Goal: Task Accomplishment & Management: Manage account settings

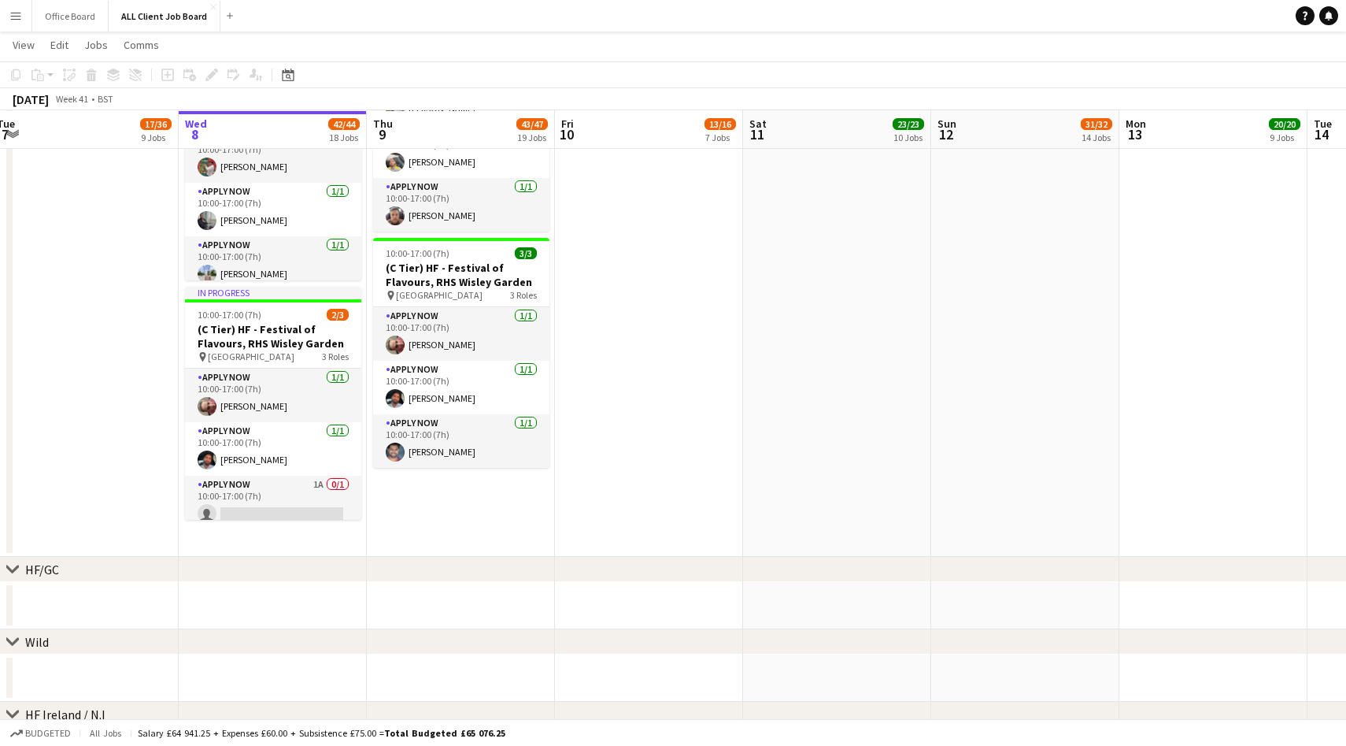
scroll to position [3025, 0]
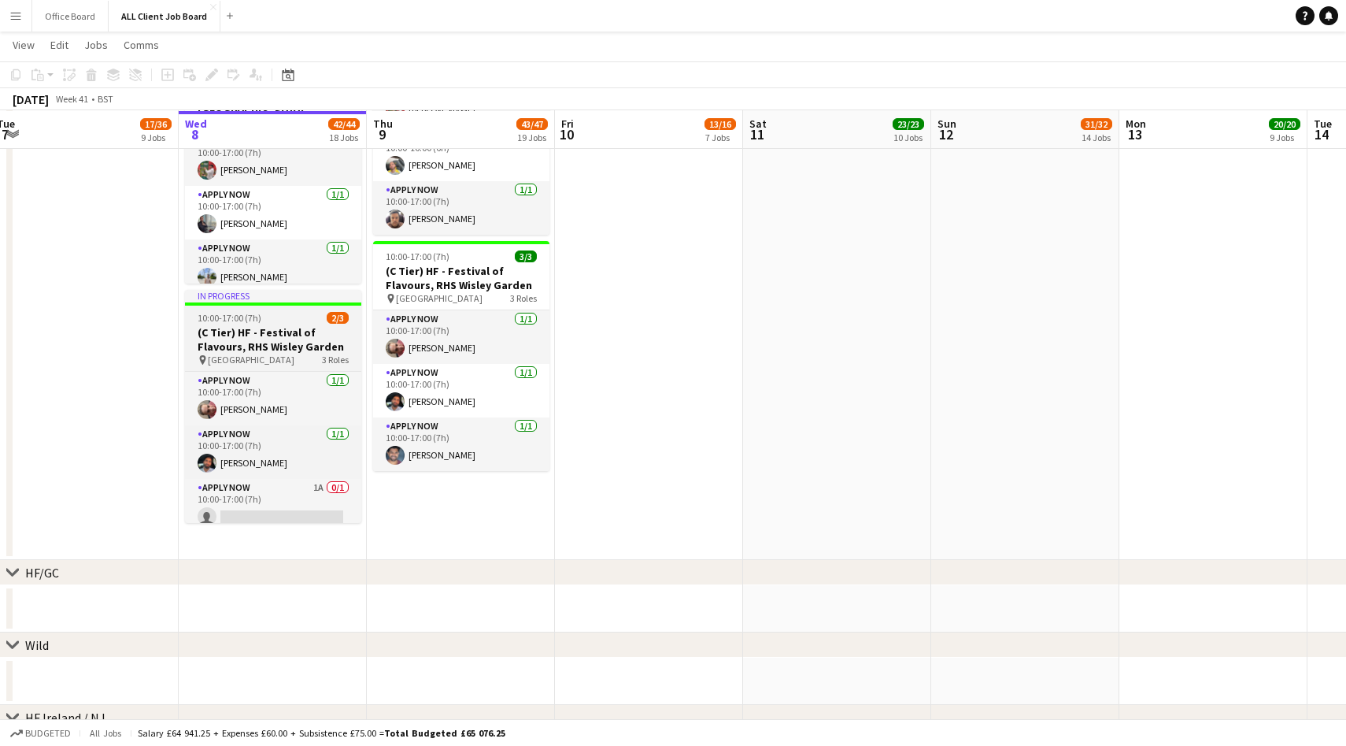
click at [294, 321] on div "10:00-17:00 (7h) 2/3" at bounding box center [273, 318] width 176 height 12
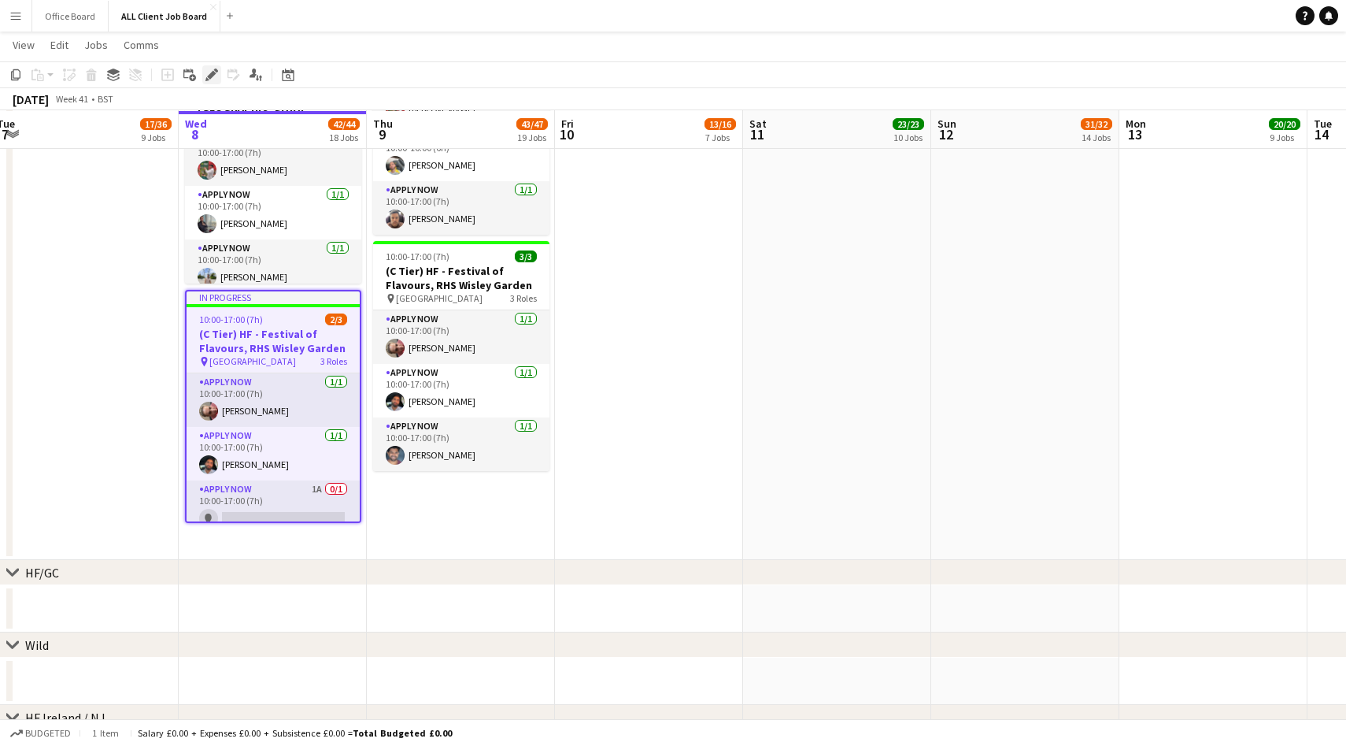
click at [211, 71] on icon "Edit" at bounding box center [212, 75] width 13 height 13
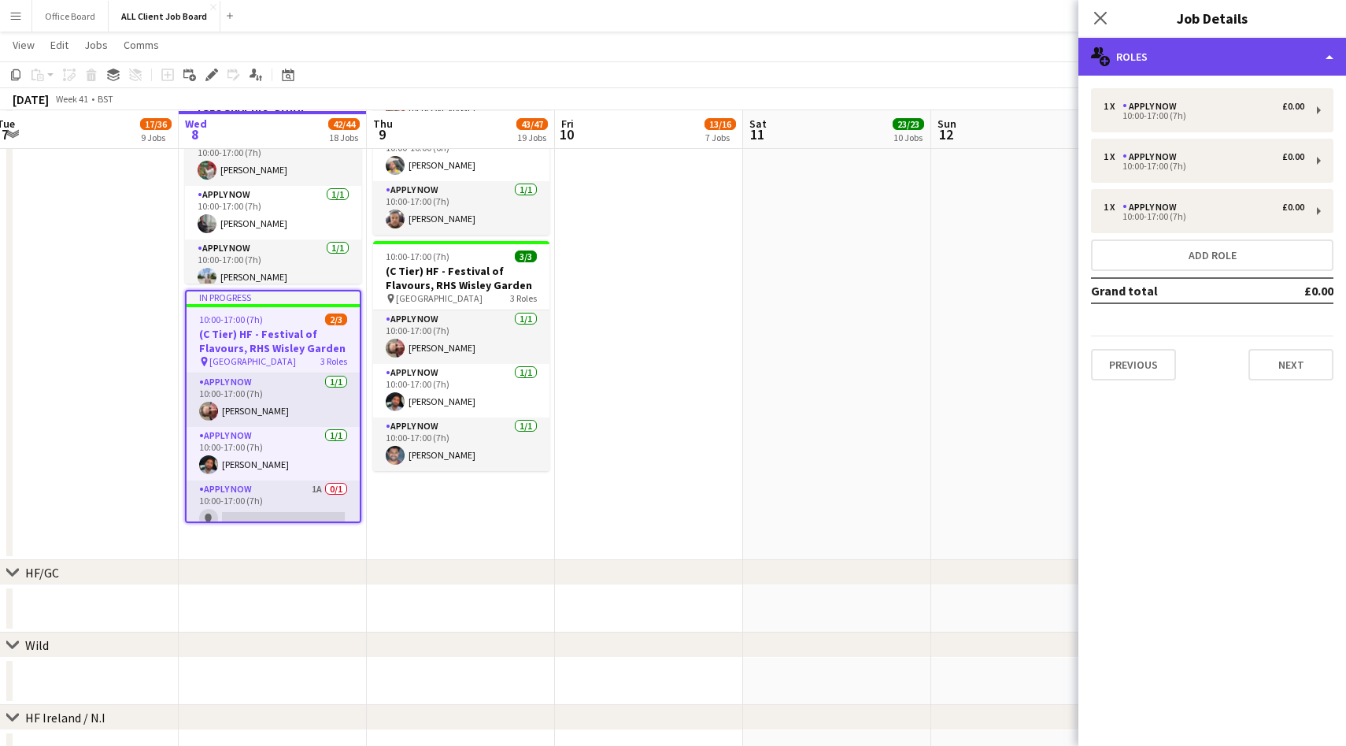
click at [1203, 68] on div "multiple-users-add Roles" at bounding box center [1213, 57] width 268 height 38
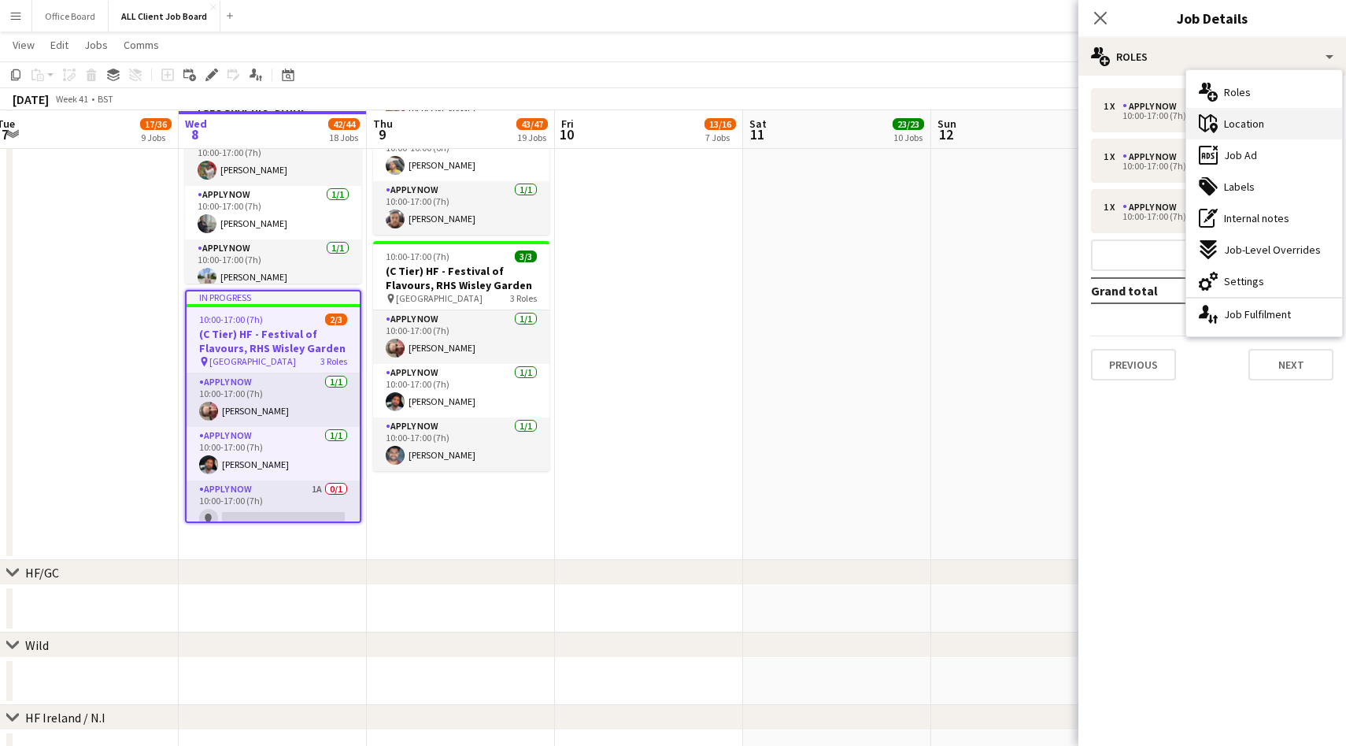
click at [1257, 135] on div "maps-pin-1 Location" at bounding box center [1265, 123] width 156 height 31
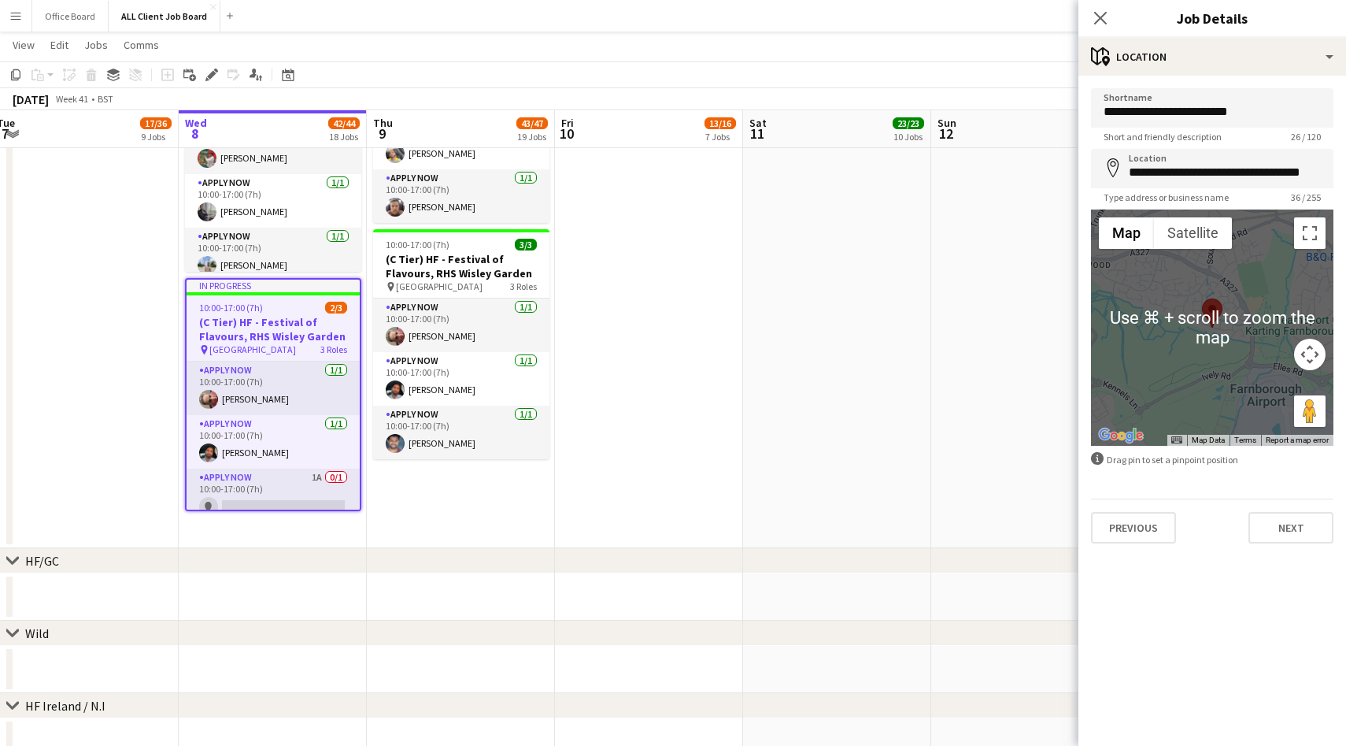
scroll to position [3036, 0]
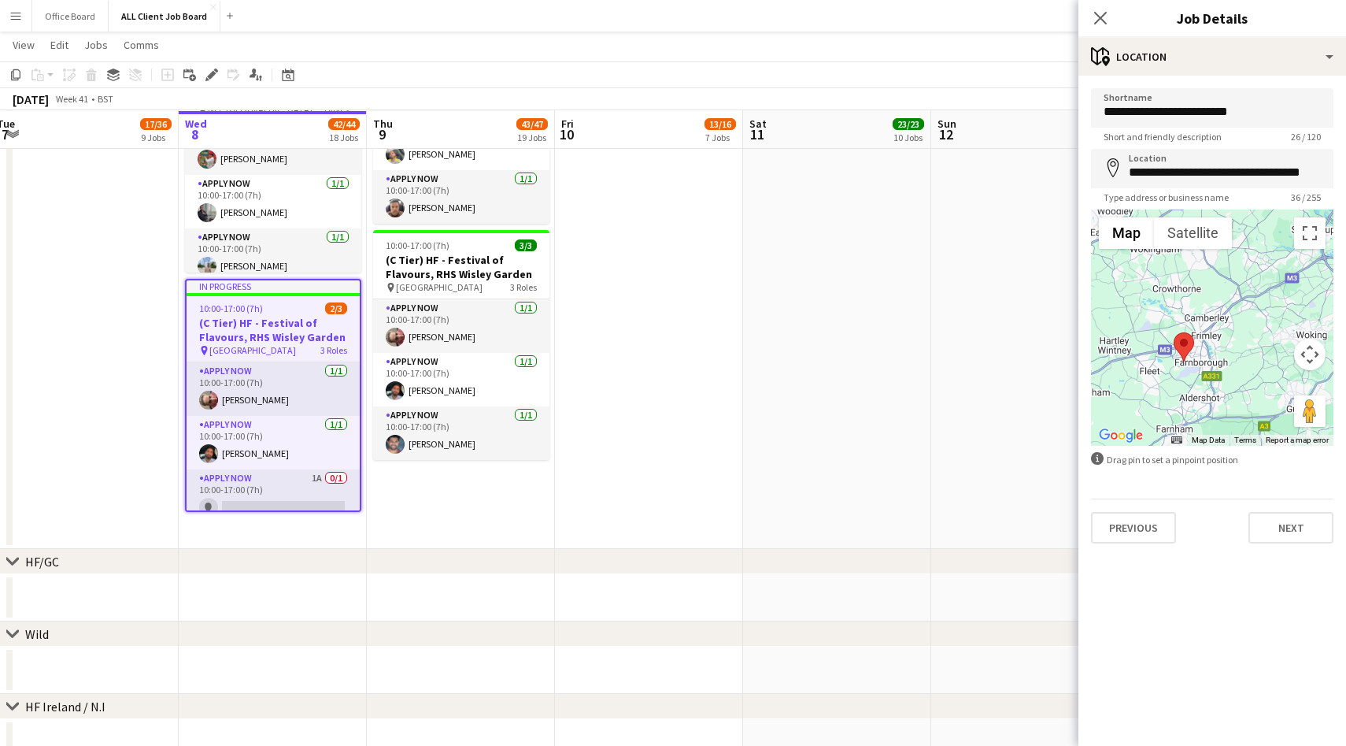
drag, startPoint x: 1243, startPoint y: 386, endPoint x: 1182, endPoint y: 387, distance: 61.4
click at [1182, 387] on div at bounding box center [1212, 327] width 243 height 236
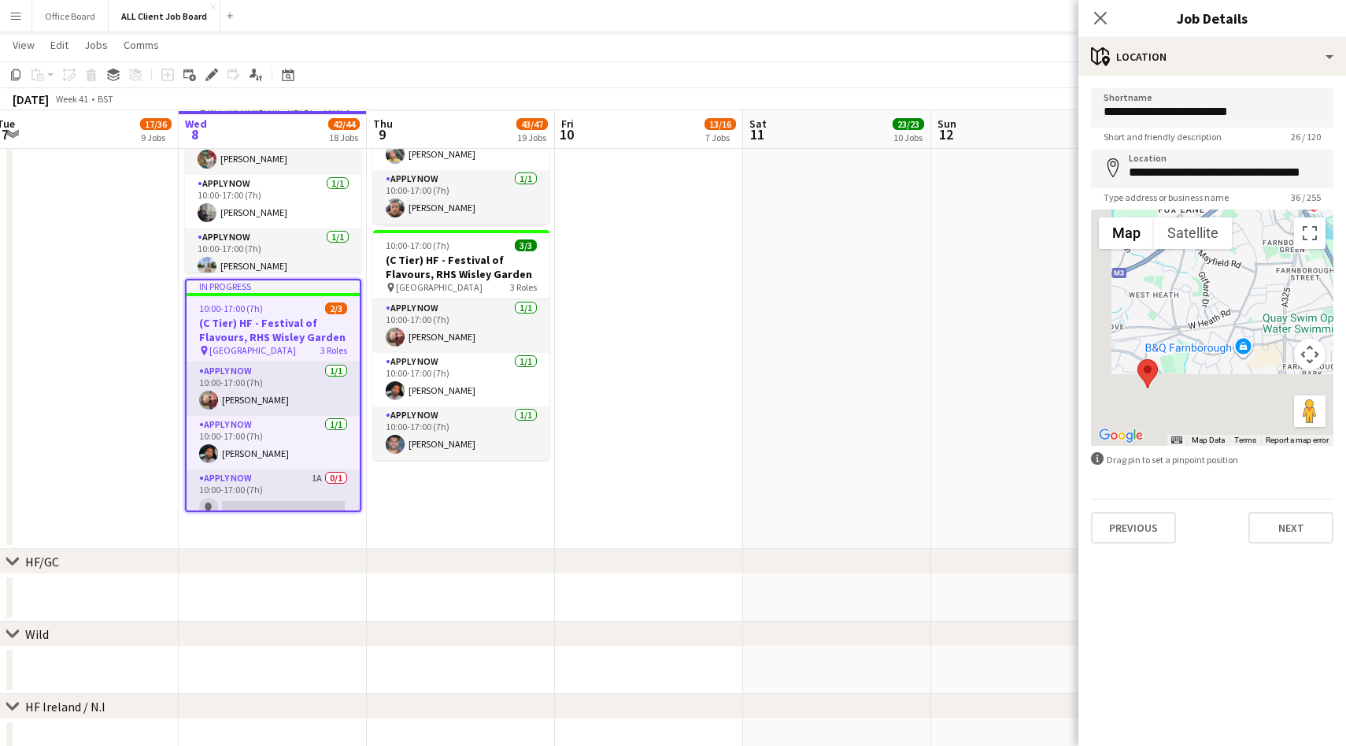
drag, startPoint x: 1182, startPoint y: 369, endPoint x: 1220, endPoint y: 276, distance: 101.0
click at [1220, 276] on div at bounding box center [1212, 327] width 243 height 236
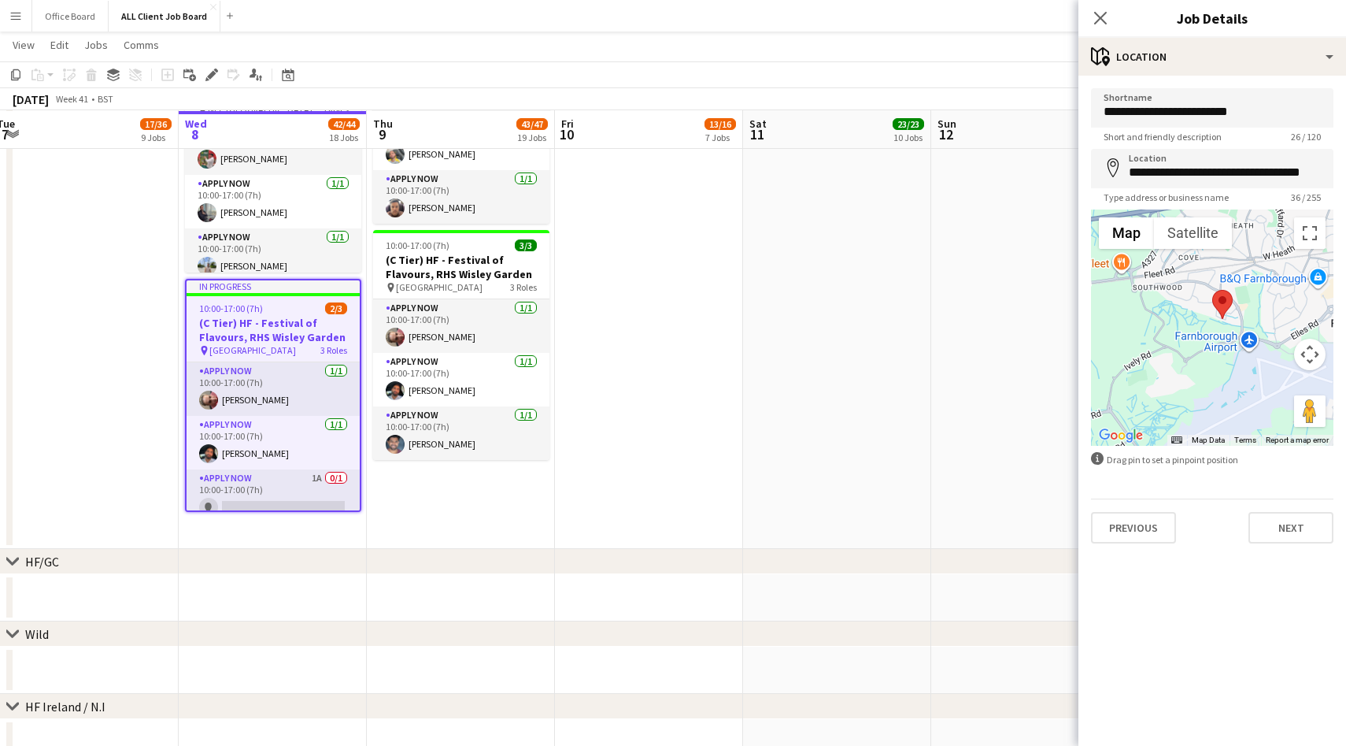
drag, startPoint x: 1145, startPoint y: 404, endPoint x: 1212, endPoint y: 346, distance: 88.2
click at [1212, 346] on div at bounding box center [1212, 327] width 243 height 236
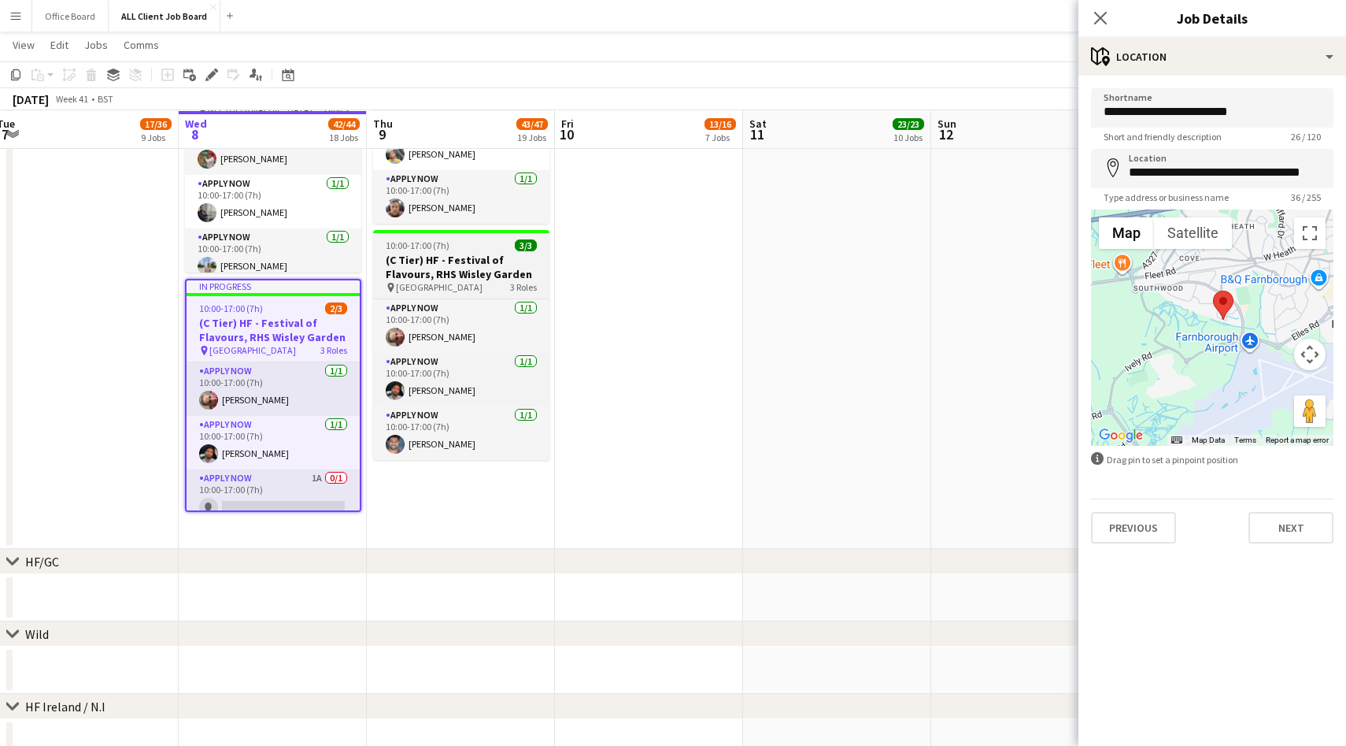
click at [492, 265] on h3 "(C Tier) HF - Festival of Flavours, RHS Wisley Garden" at bounding box center [461, 267] width 176 height 28
type input "**********"
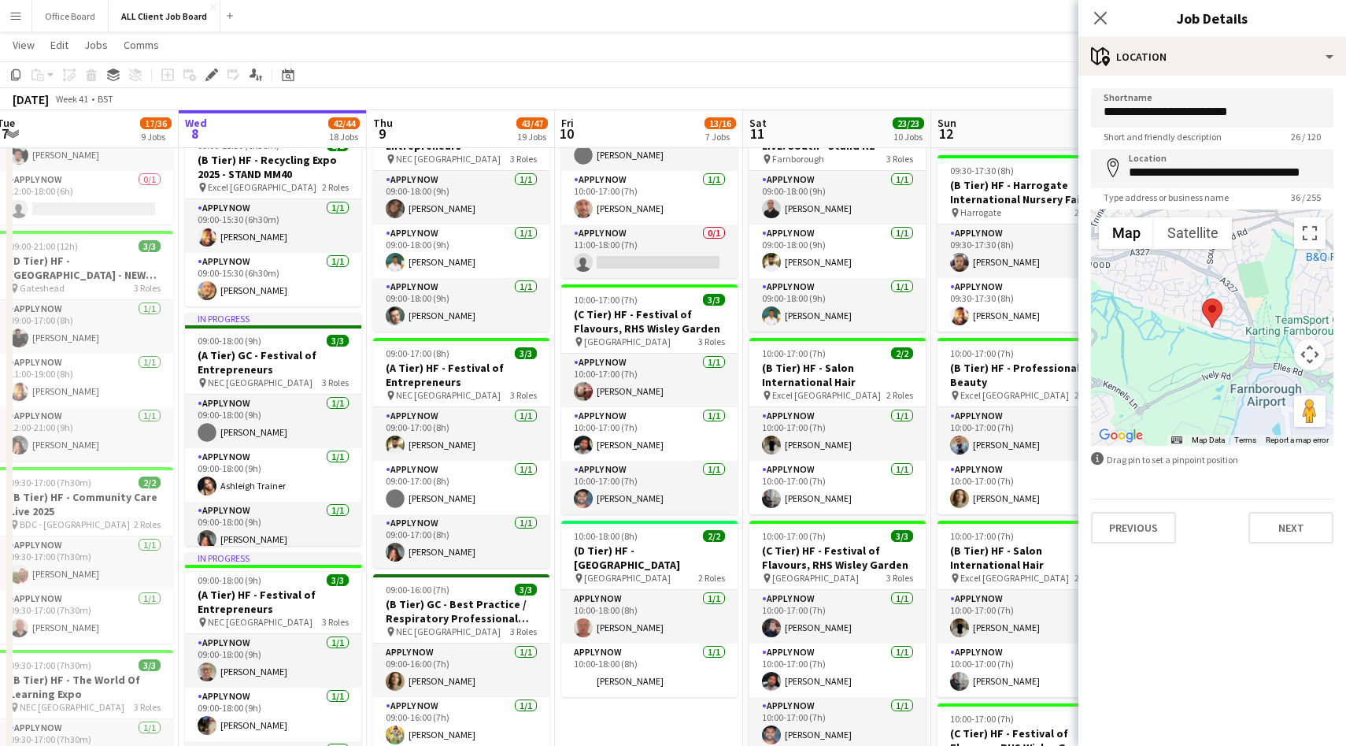
scroll to position [739, 0]
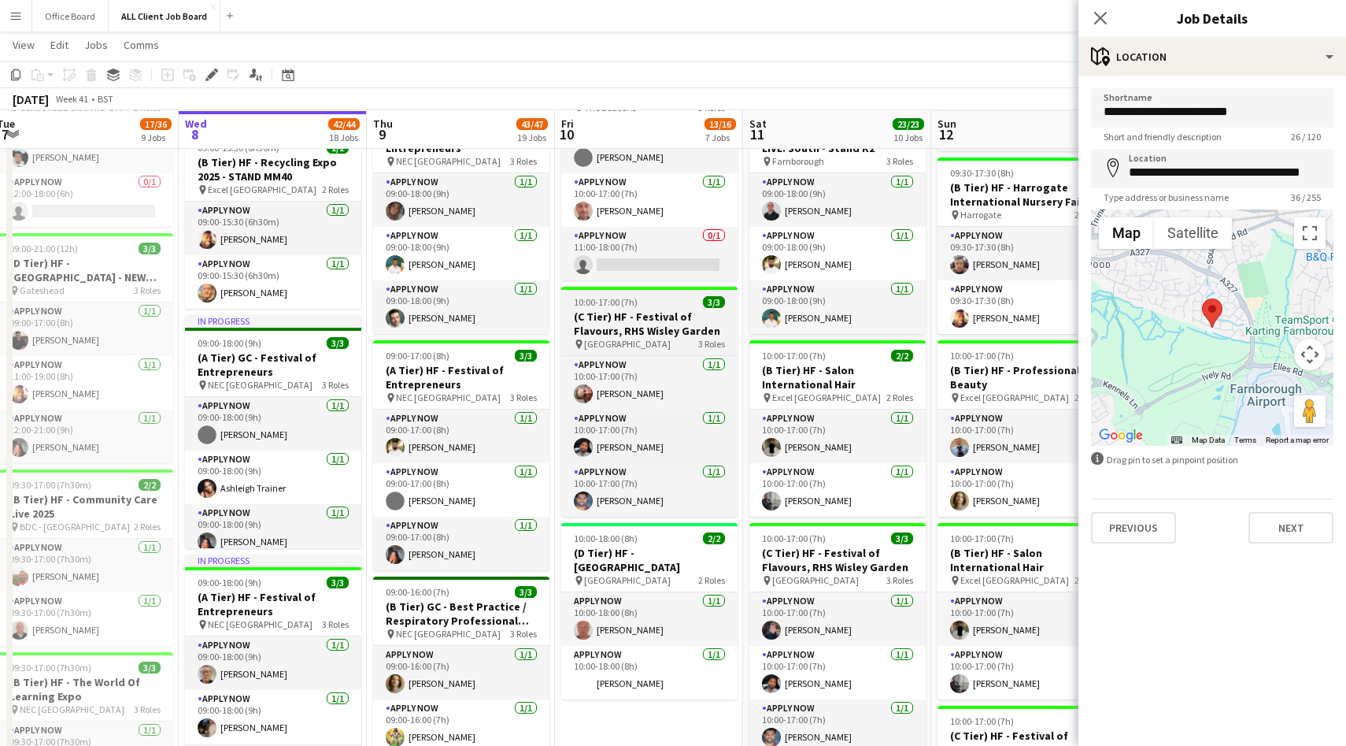
click at [667, 309] on h3 "(C Tier) HF - Festival of Flavours, RHS Wisley Garden" at bounding box center [649, 323] width 176 height 28
type input "**********"
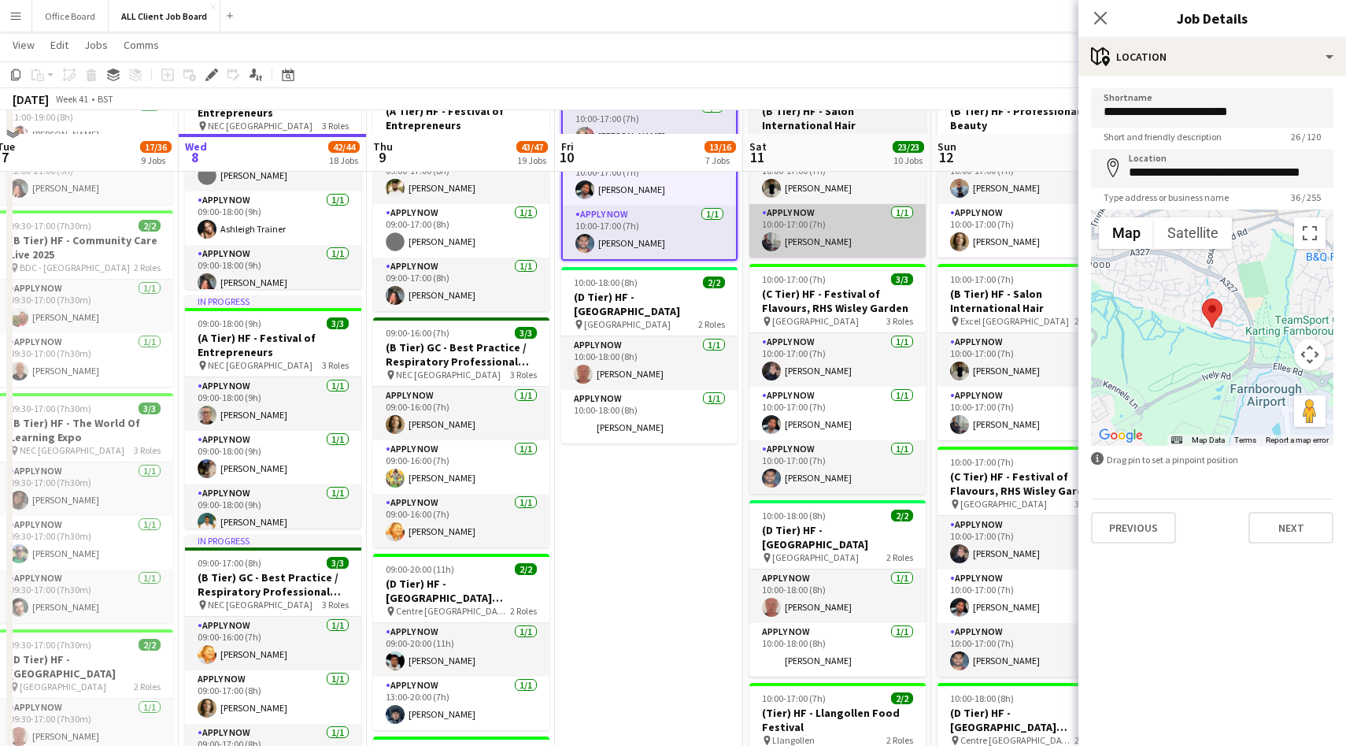
scroll to position [1020, 0]
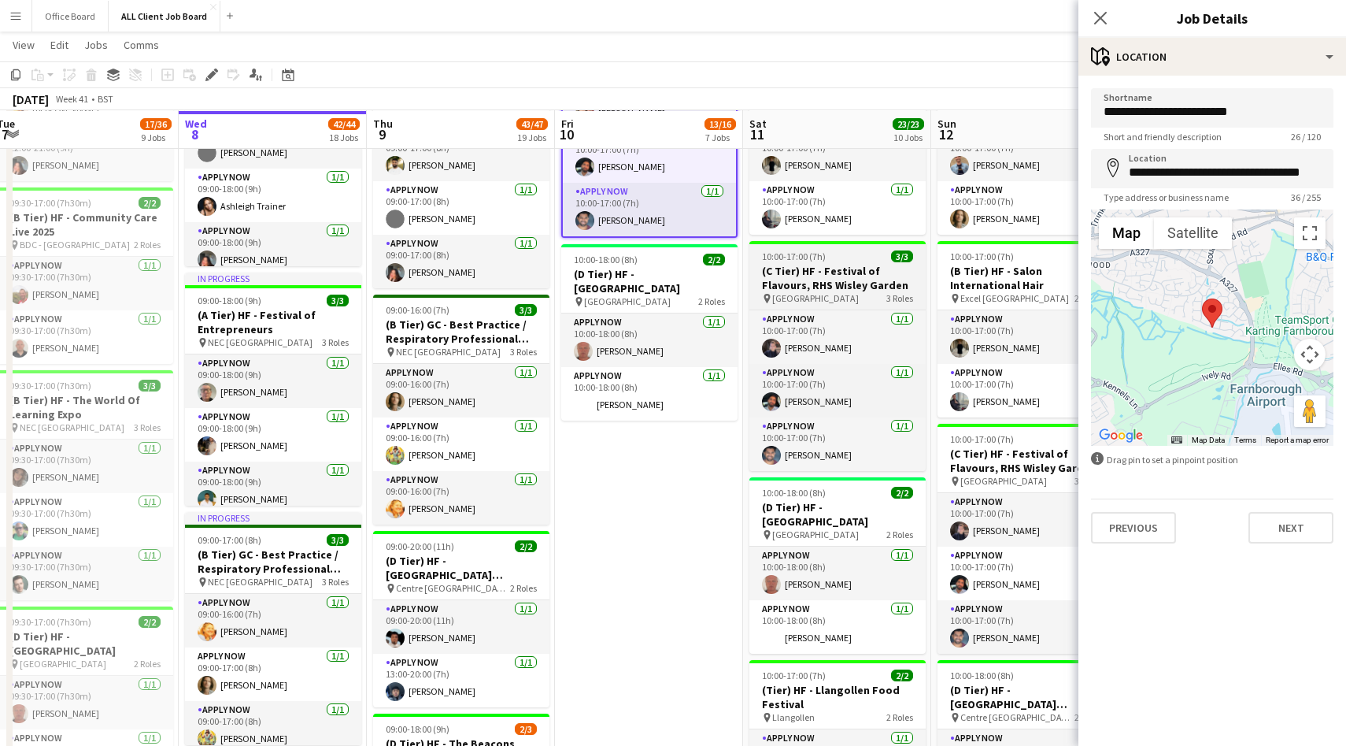
click at [850, 287] on h3 "(C Tier) HF - Festival of Flavours, RHS Wisley Garden" at bounding box center [838, 278] width 176 height 28
type input "**********"
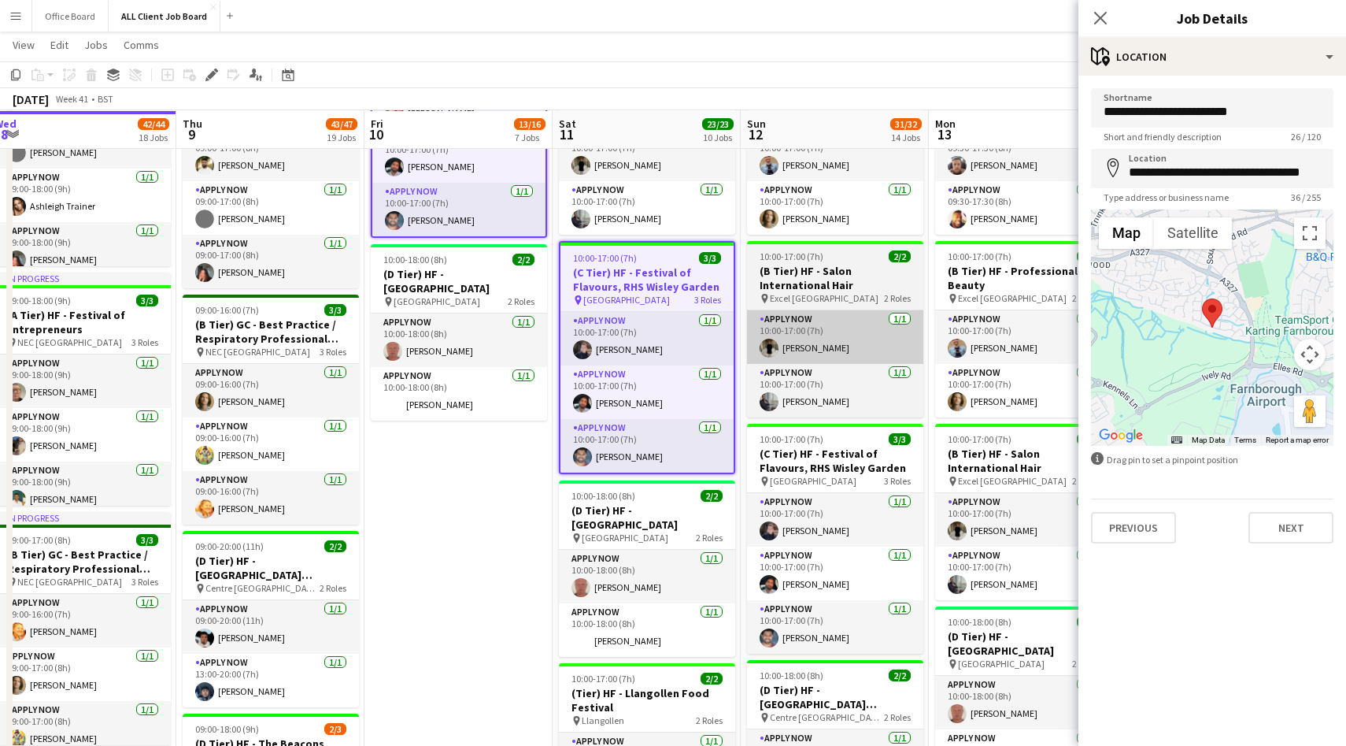
scroll to position [1158, 0]
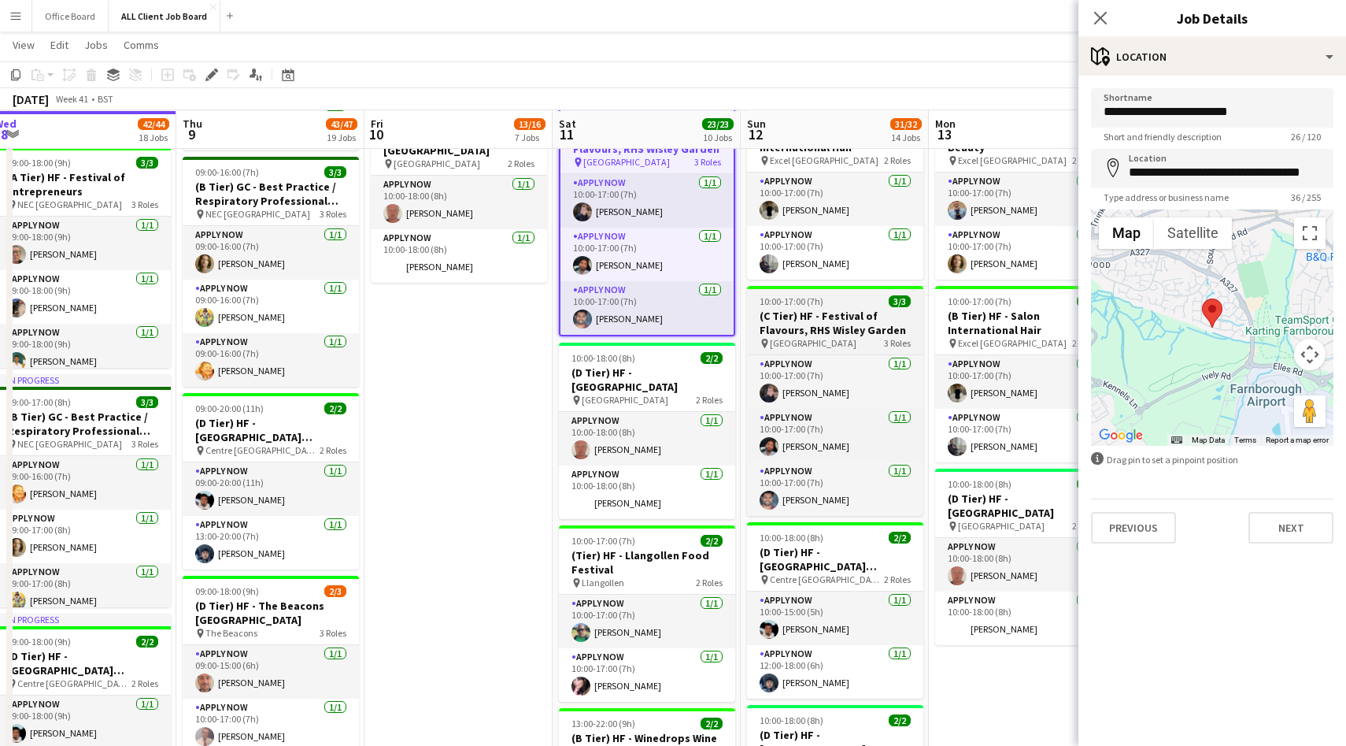
click at [846, 328] on h3 "(C Tier) HF - Festival of Flavours, RHS Wisley Garden" at bounding box center [835, 323] width 176 height 28
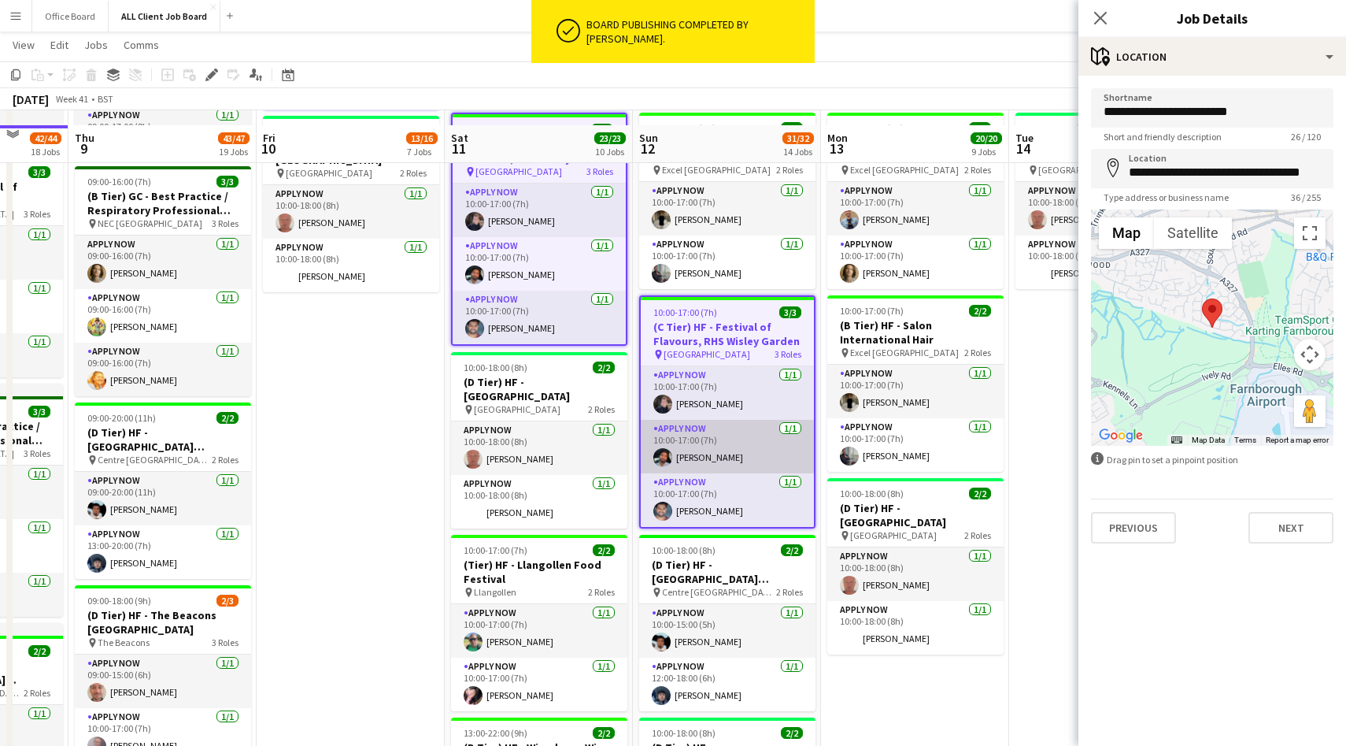
scroll to position [1163, 0]
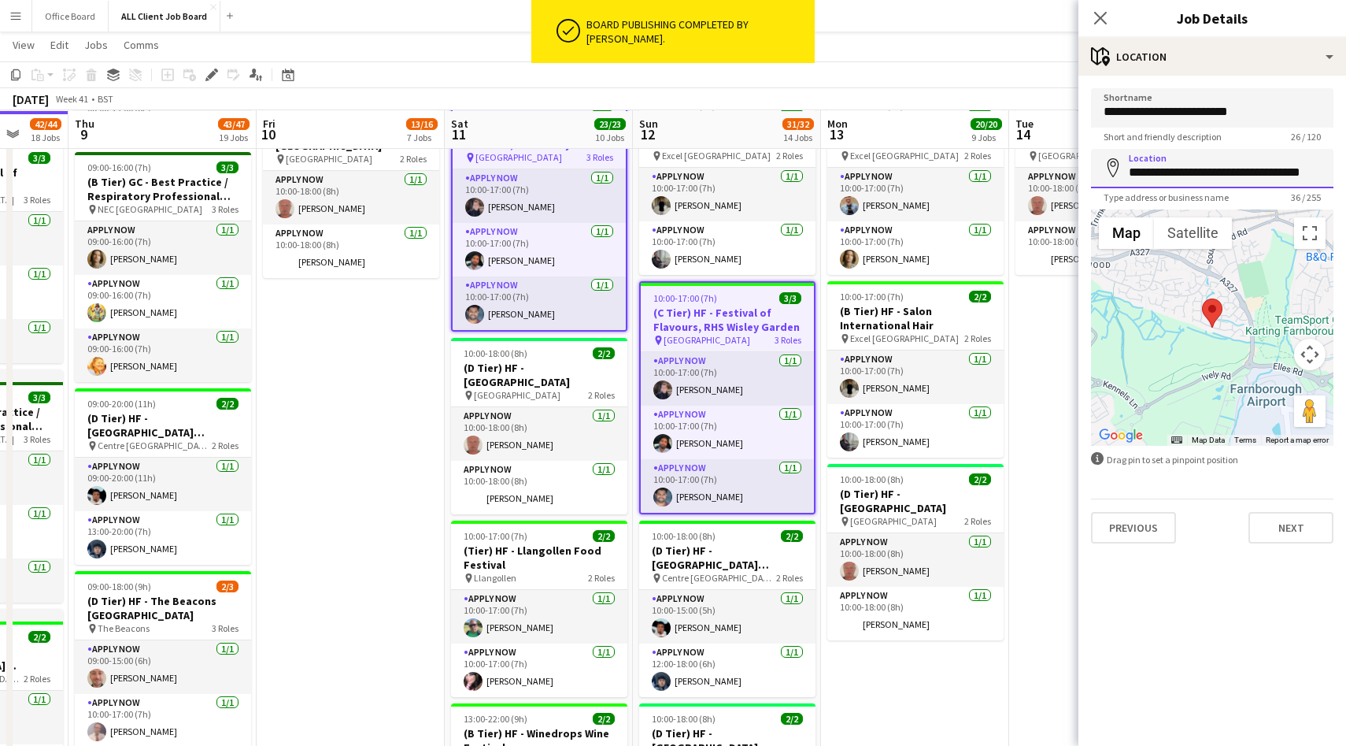
click at [1164, 173] on input "**********" at bounding box center [1212, 168] width 243 height 39
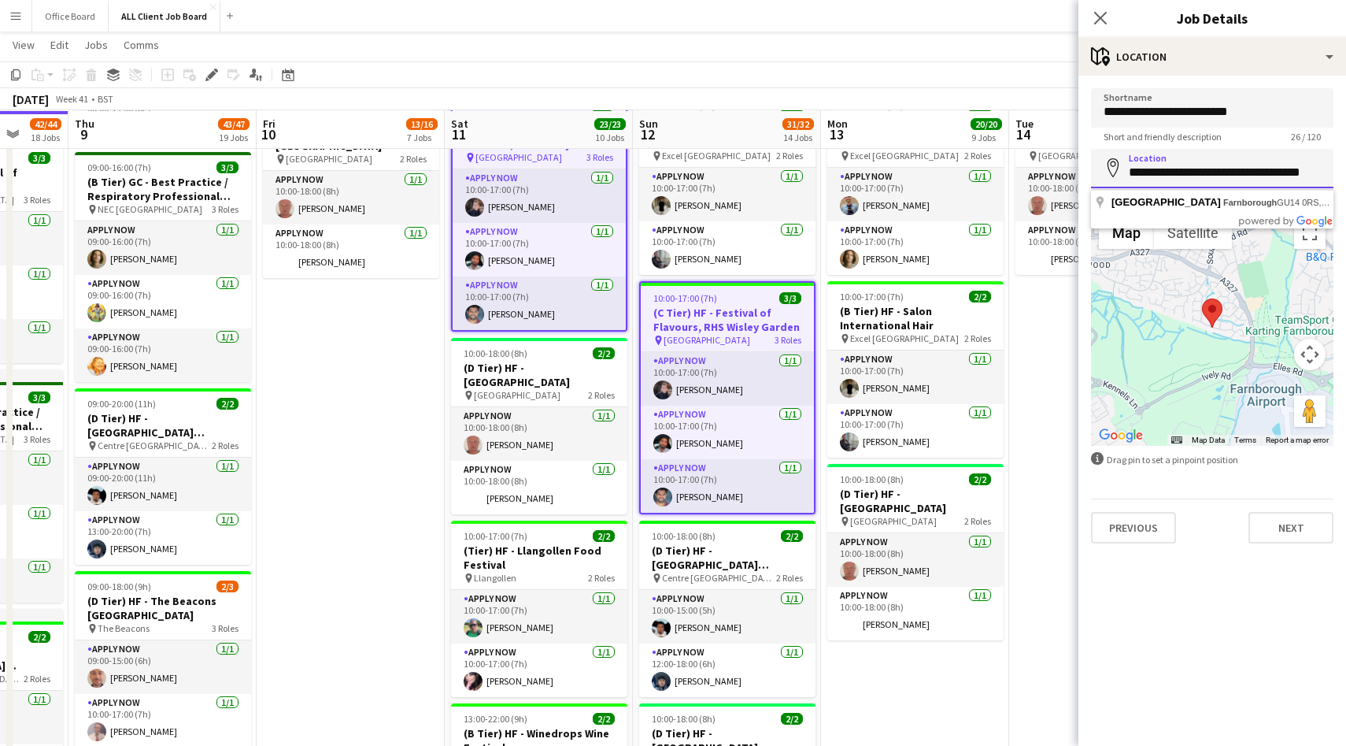
click at [1164, 173] on input "**********" at bounding box center [1212, 168] width 243 height 39
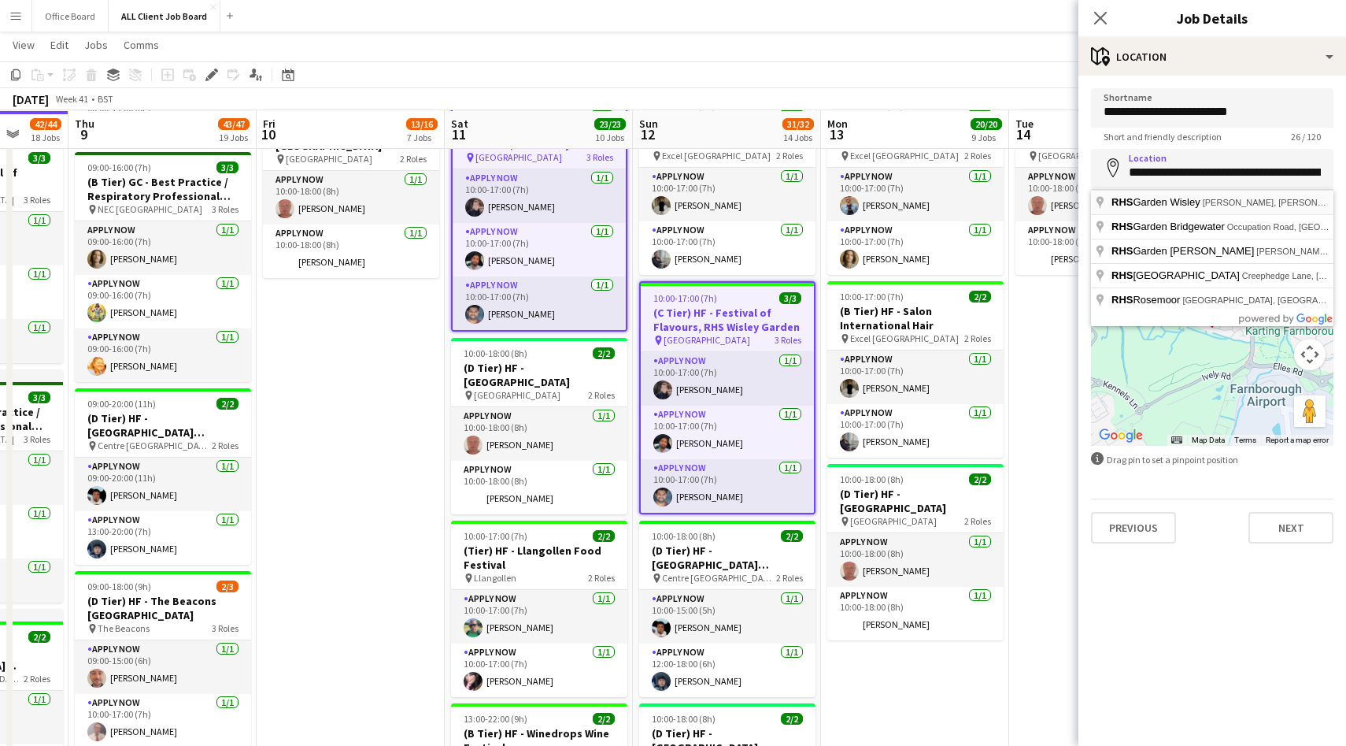
type input "**********"
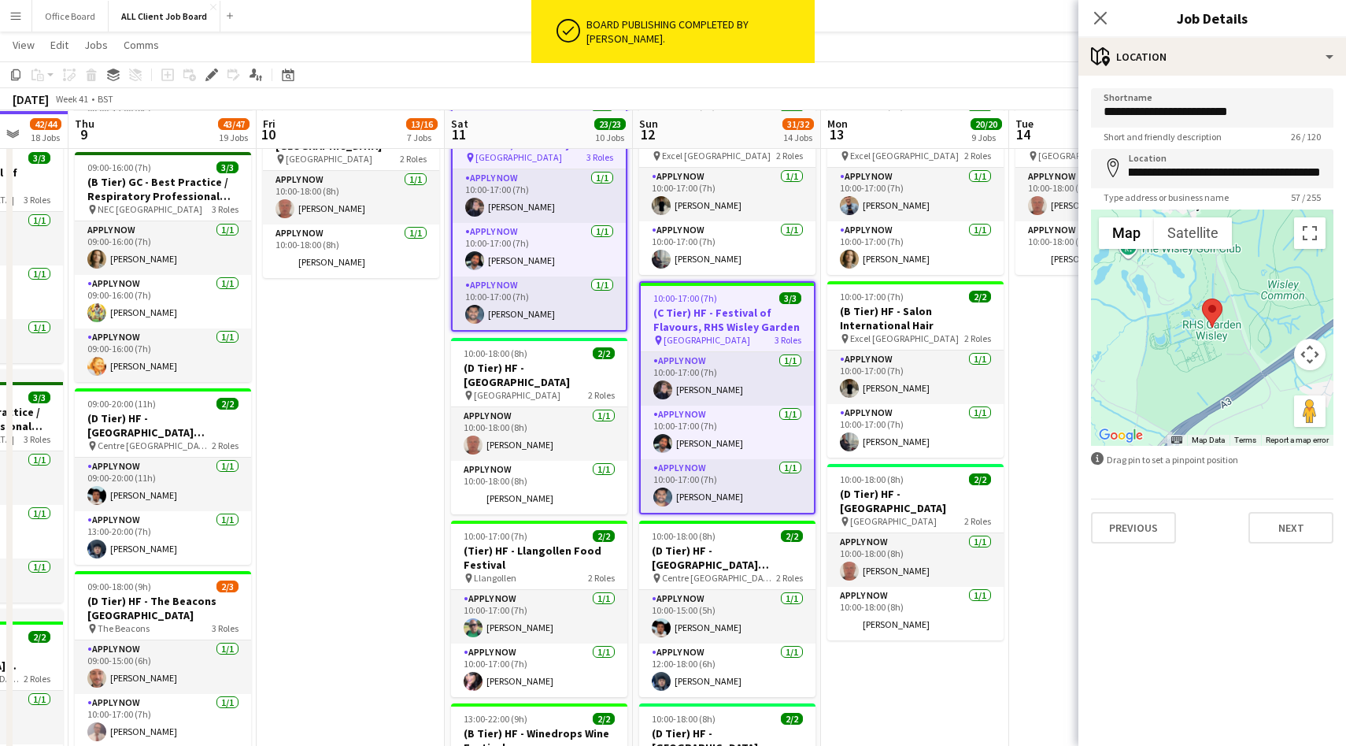
scroll to position [0, 0]
click at [1105, 18] on icon "Close pop-in" at bounding box center [1100, 17] width 15 height 15
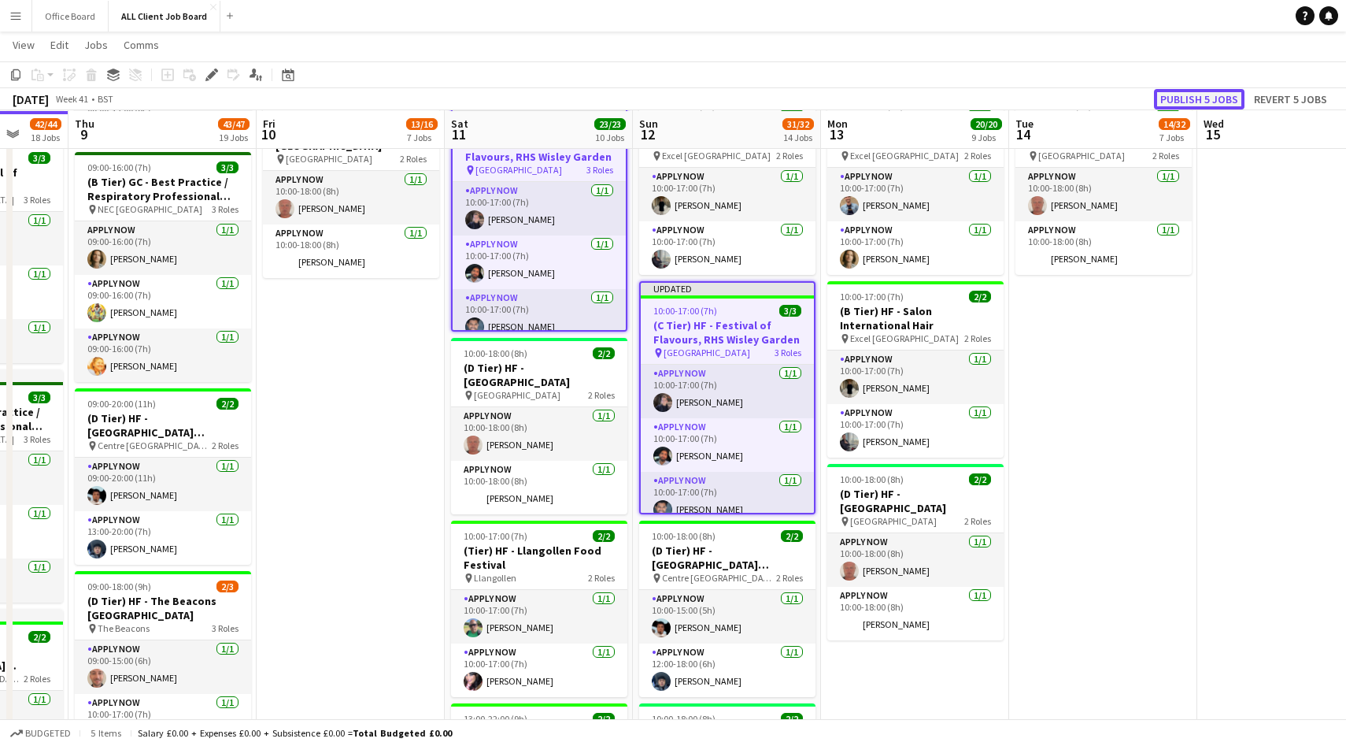
click at [1202, 102] on button "Publish 5 jobs" at bounding box center [1199, 99] width 91 height 20
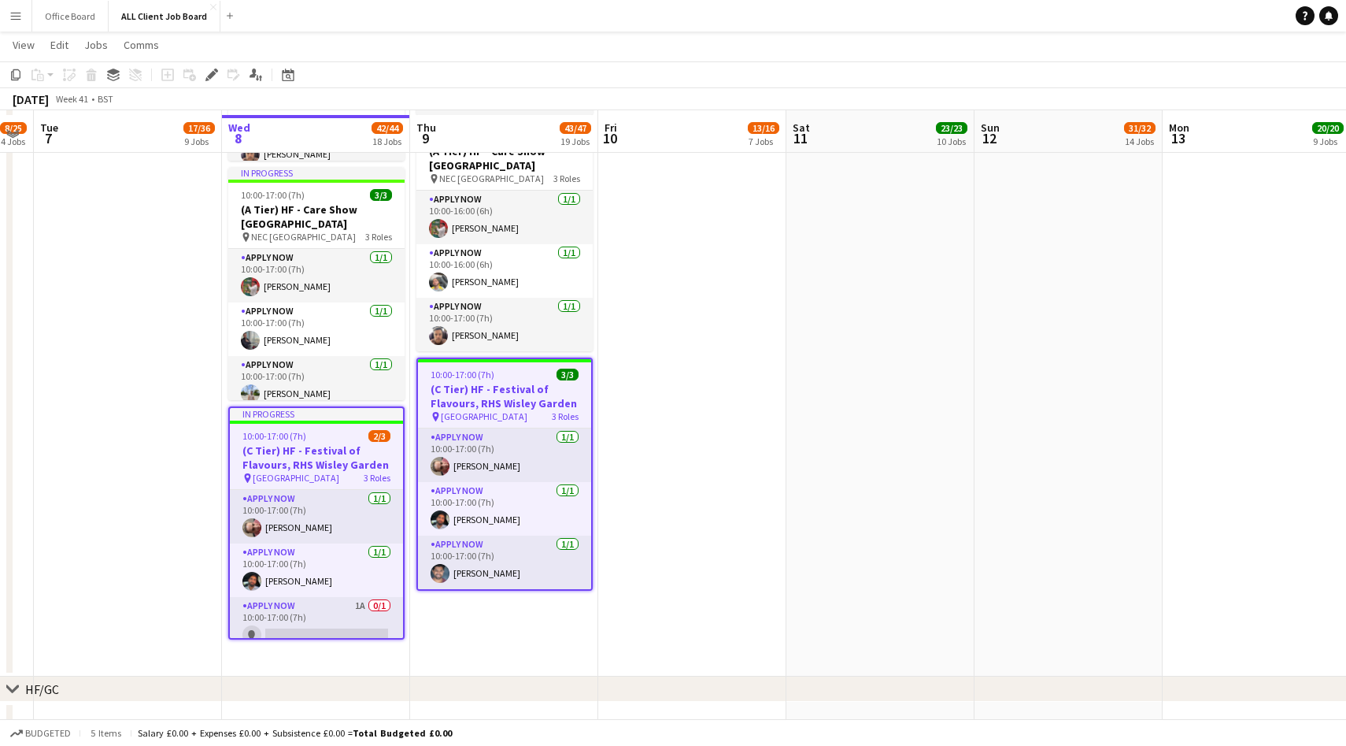
scroll to position [2912, 0]
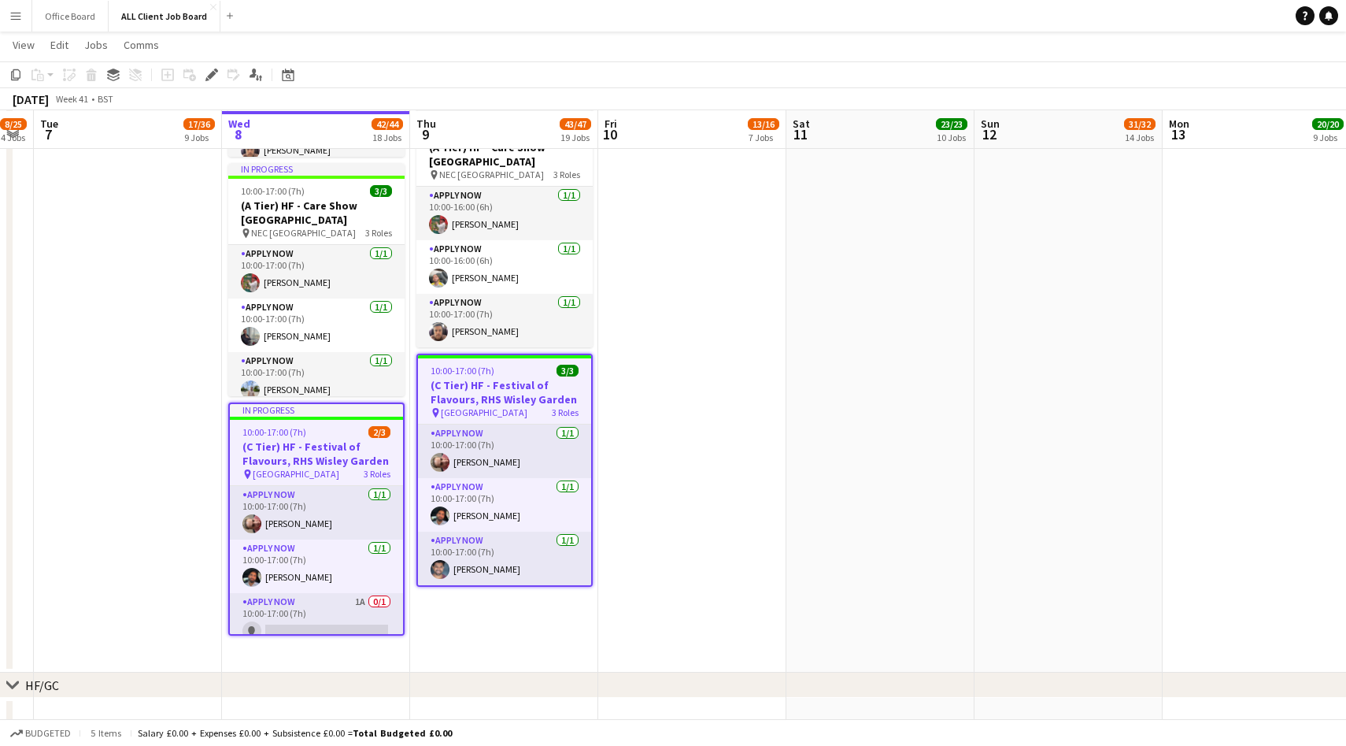
click at [340, 446] on h3 "(C Tier) HF - Festival of Flavours, RHS Wisley Garden" at bounding box center [316, 453] width 173 height 28
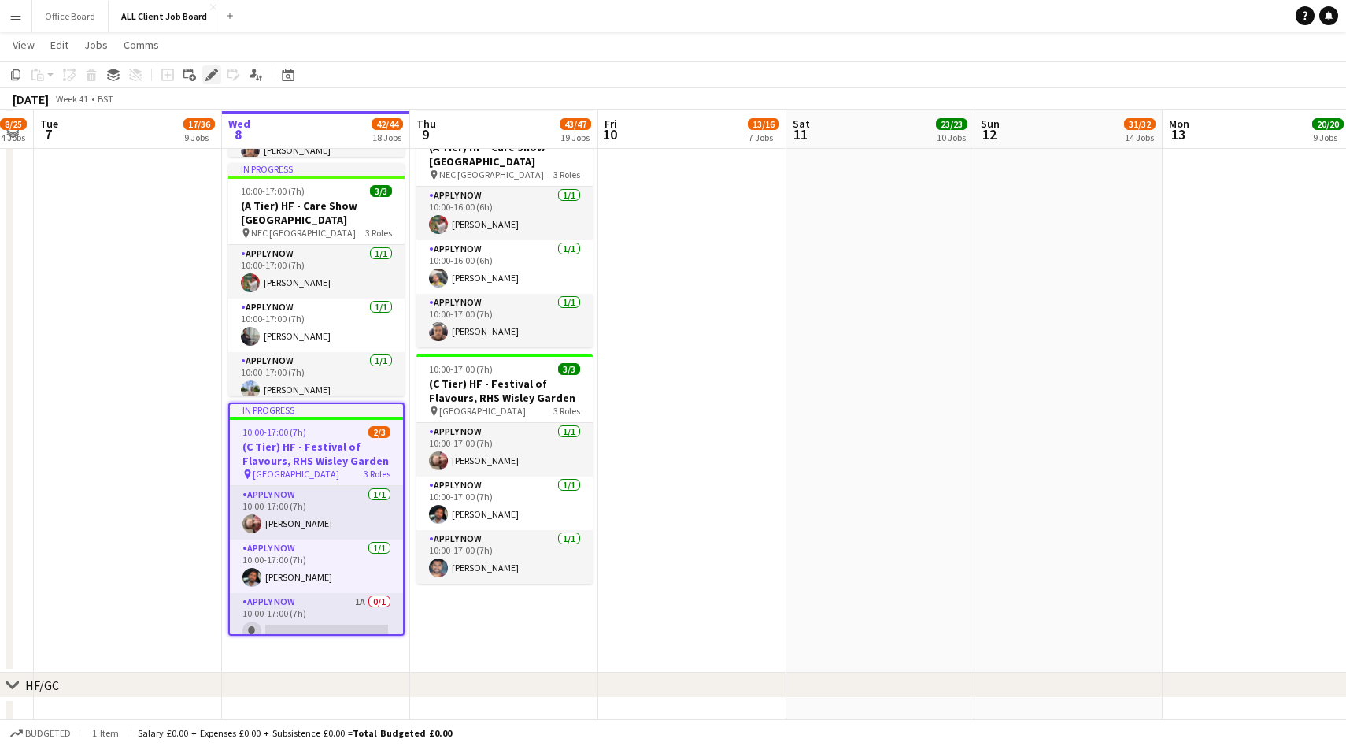
click at [204, 77] on div "Edit" at bounding box center [211, 74] width 19 height 19
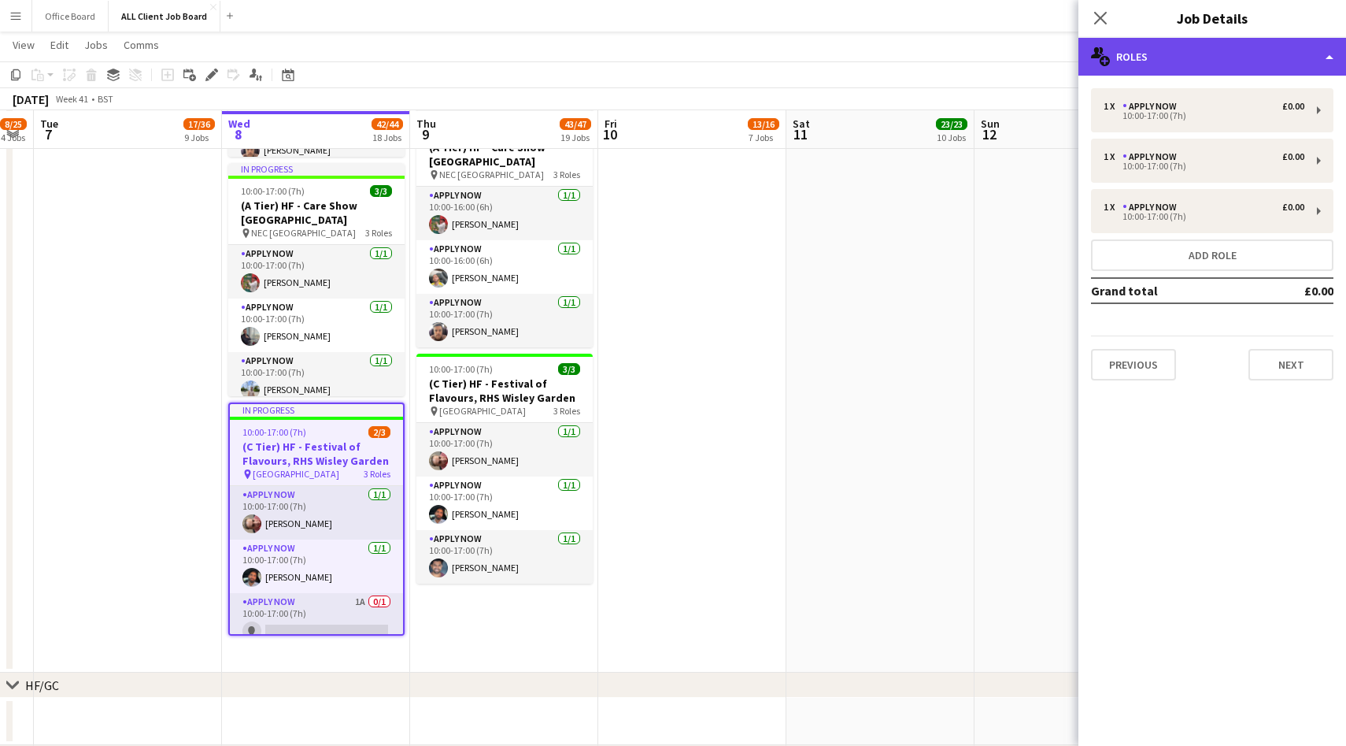
click at [1197, 57] on div "multiple-users-add Roles" at bounding box center [1213, 57] width 268 height 38
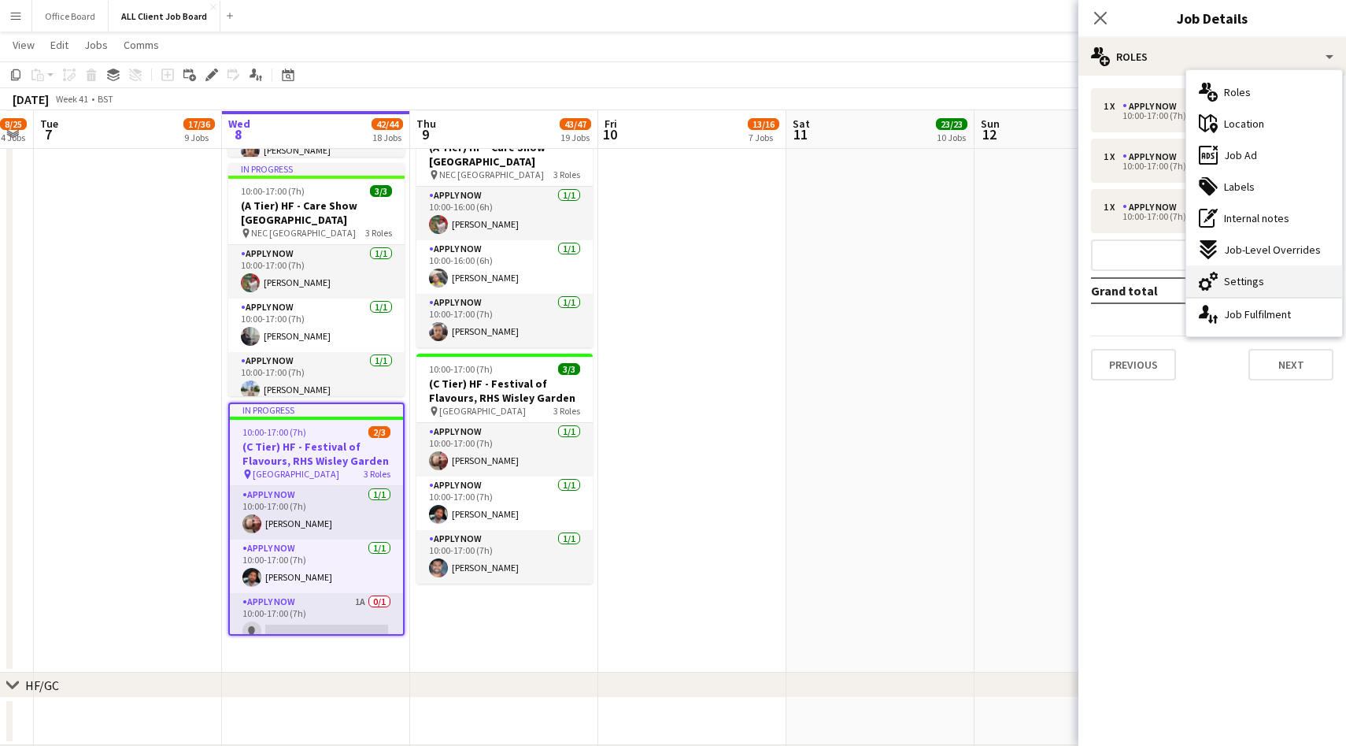
click at [1259, 291] on div "cog-double-3 Settings" at bounding box center [1265, 280] width 156 height 31
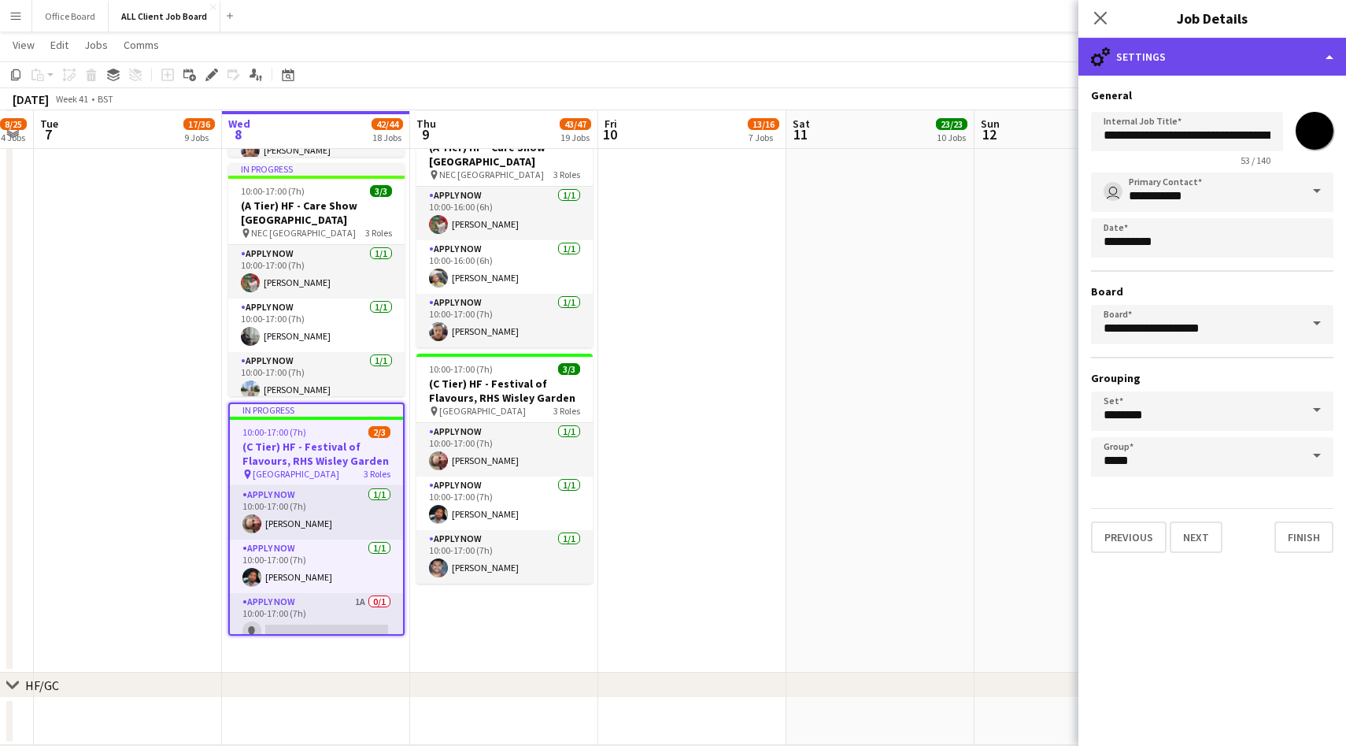
click at [1168, 73] on div "cog-double-3 Settings" at bounding box center [1213, 57] width 268 height 38
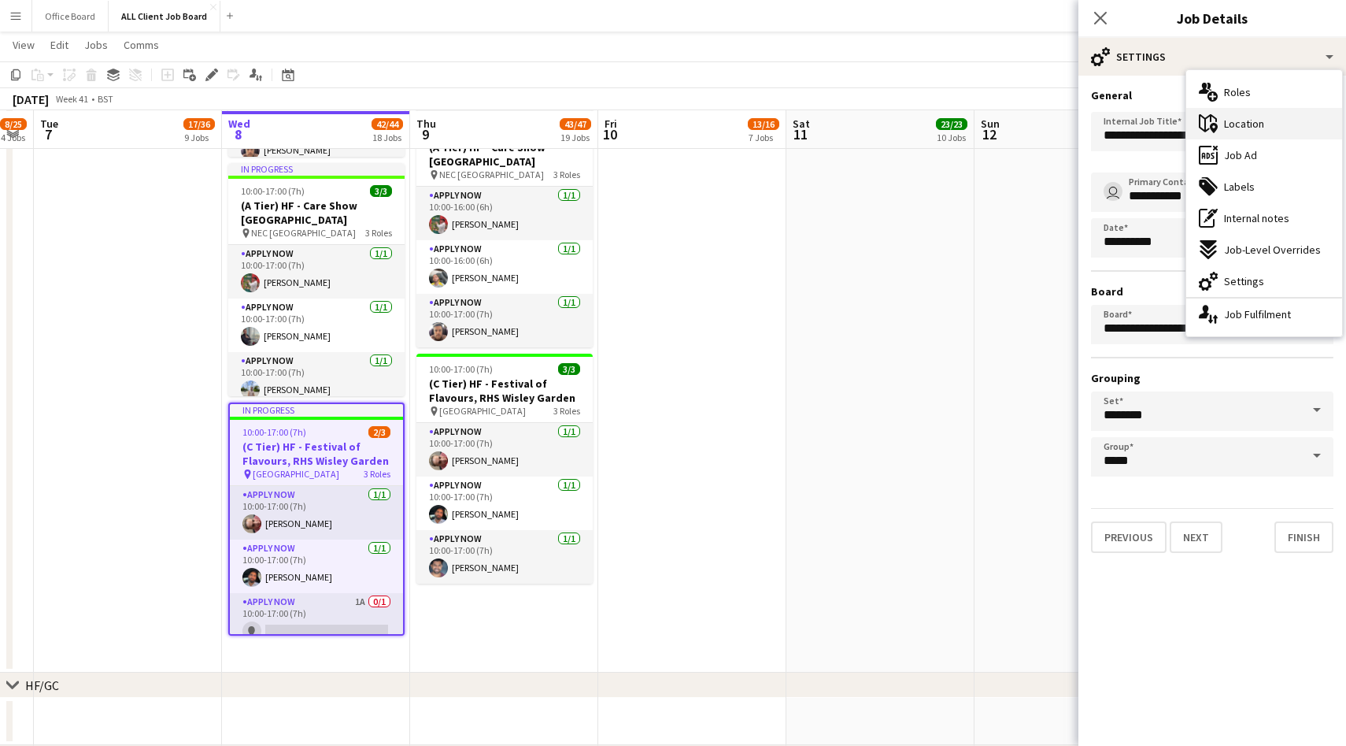
click at [1235, 113] on div "maps-pin-1 Location" at bounding box center [1265, 123] width 156 height 31
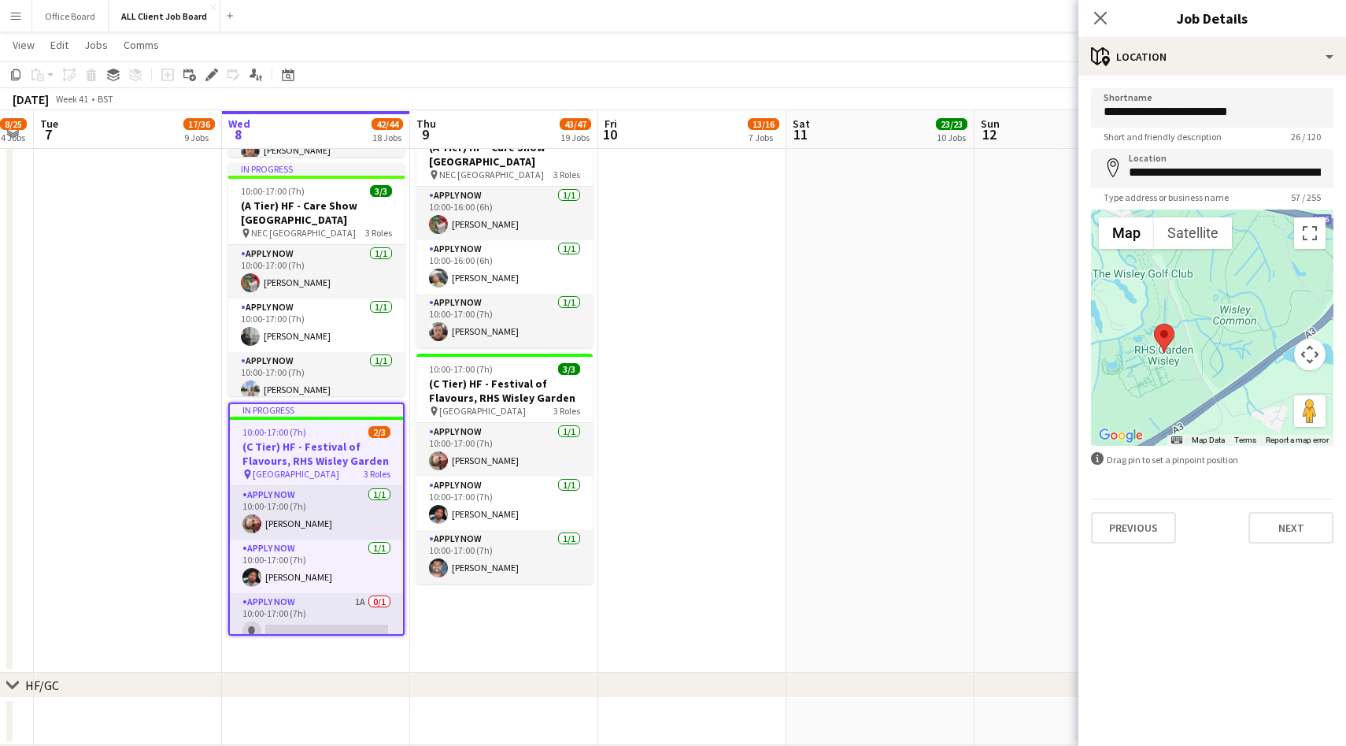
drag, startPoint x: 1238, startPoint y: 343, endPoint x: 1189, endPoint y: 370, distance: 55.7
click at [1189, 369] on div at bounding box center [1212, 327] width 243 height 236
